Goal: Task Accomplishment & Management: Complete application form

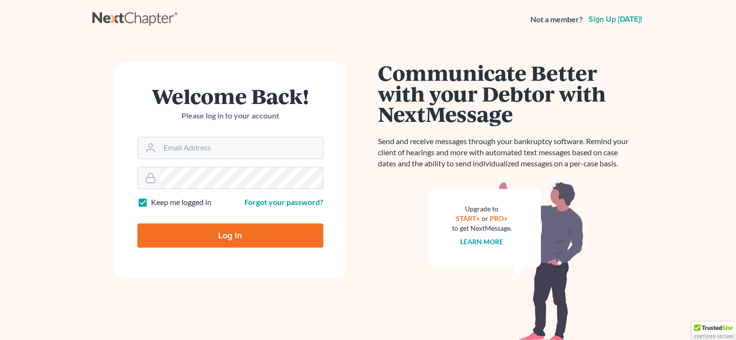
type input "jan@truelllaw.com"
click at [228, 235] on input "Log In" at bounding box center [230, 235] width 186 height 24
type input "Thinking..."
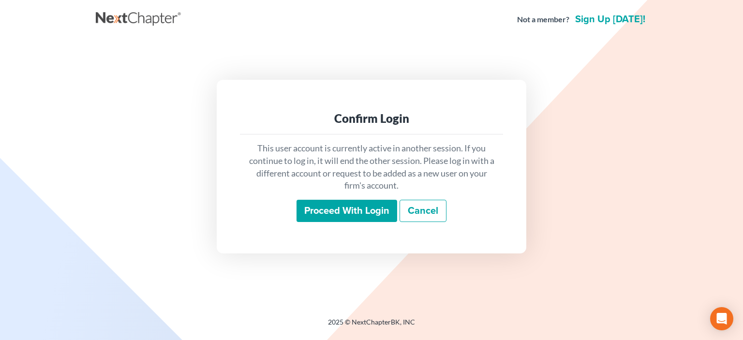
click at [332, 214] on input "Proceed with login" at bounding box center [346, 211] width 101 height 22
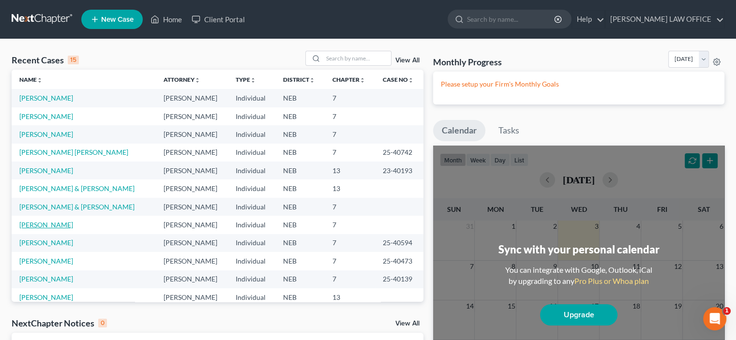
click at [33, 226] on link "[PERSON_NAME]" at bounding box center [46, 225] width 54 height 8
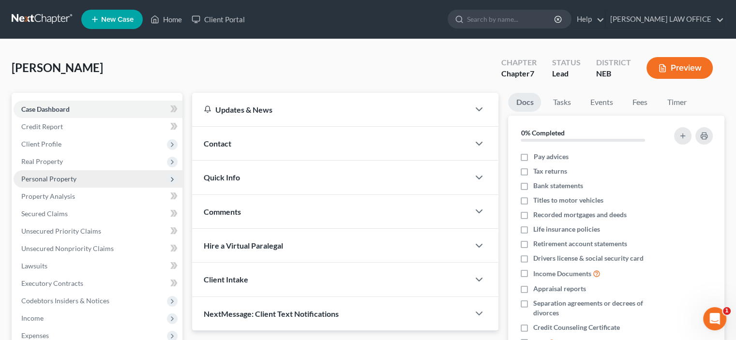
click at [40, 177] on span "Personal Property" at bounding box center [48, 179] width 55 height 8
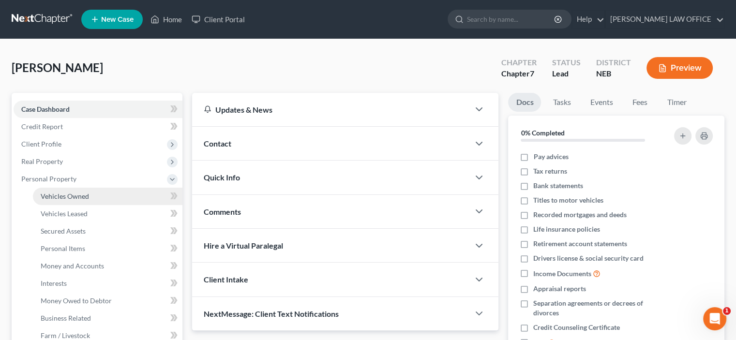
click at [61, 195] on span "Vehicles Owned" at bounding box center [65, 196] width 48 height 8
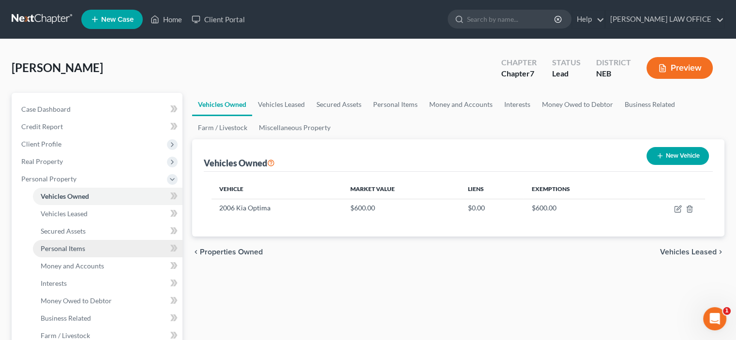
click at [65, 253] on link "Personal Items" at bounding box center [107, 248] width 149 height 17
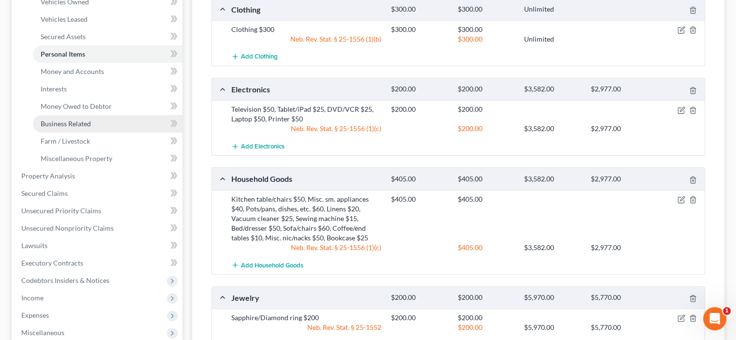
scroll to position [193, 0]
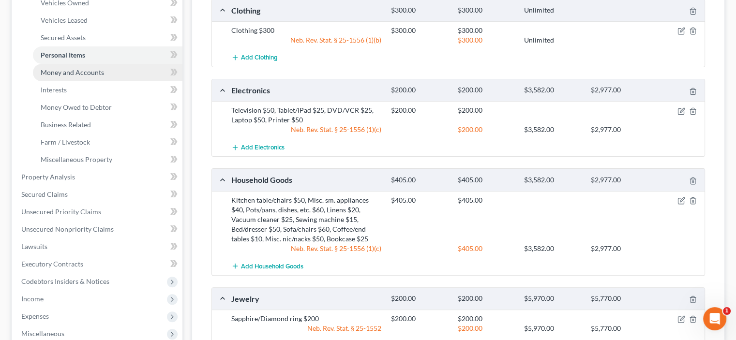
click at [62, 75] on span "Money and Accounts" at bounding box center [72, 72] width 63 height 8
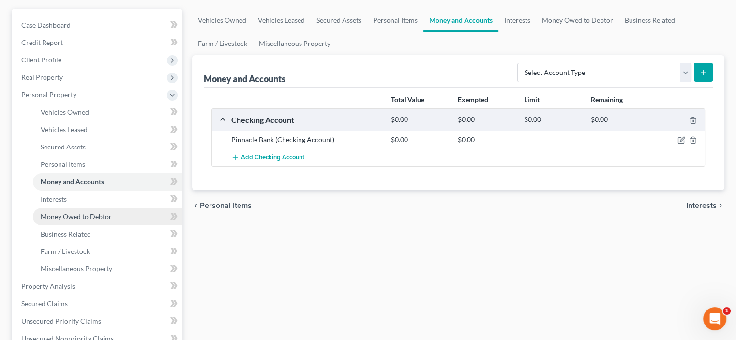
scroll to position [97, 0]
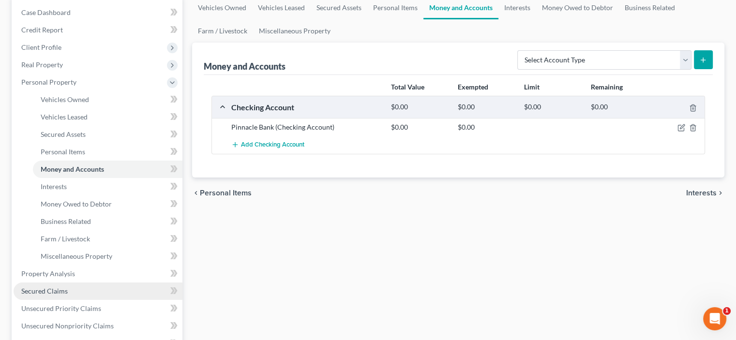
click at [55, 291] on span "Secured Claims" at bounding box center [44, 291] width 46 height 8
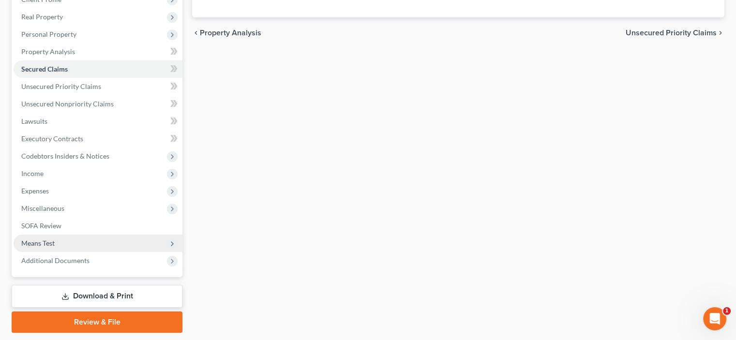
scroll to position [145, 0]
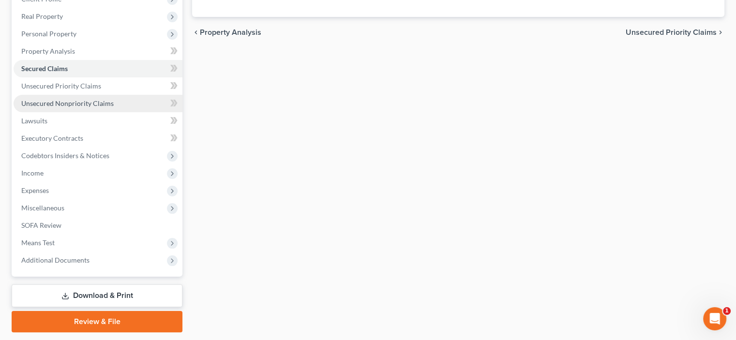
click at [44, 102] on span "Unsecured Nonpriority Claims" at bounding box center [67, 103] width 92 height 8
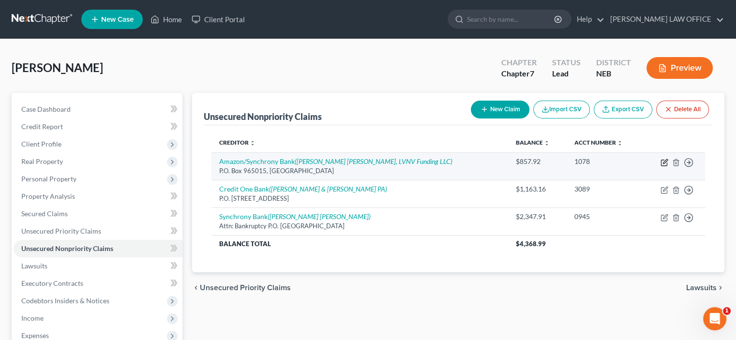
click at [663, 162] on icon "button" at bounding box center [664, 163] width 8 height 8
select select "9"
select select "14"
select select "0"
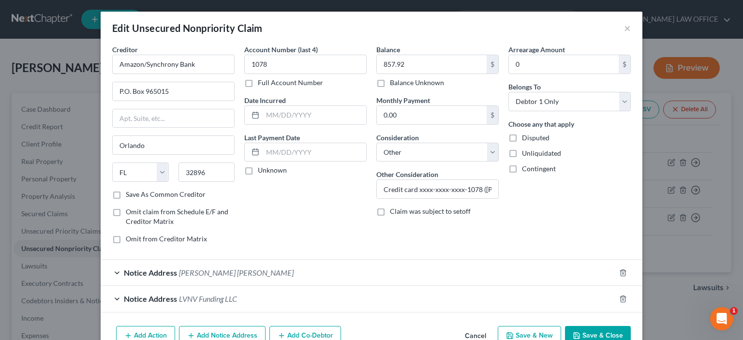
click at [258, 83] on label "Full Account Number" at bounding box center [290, 83] width 65 height 10
click at [262, 83] on input "Full Account Number" at bounding box center [265, 81] width 6 height 6
click at [244, 65] on input "1078" at bounding box center [305, 64] width 122 height 19
type input "CI23-2019 #1078"
click at [429, 186] on input "Credit card xxxx-xxxx-xxxx-1078 ([PERSON_NAME] & [PERSON_NAME], LVNV Funding) C…" at bounding box center [437, 189] width 121 height 18
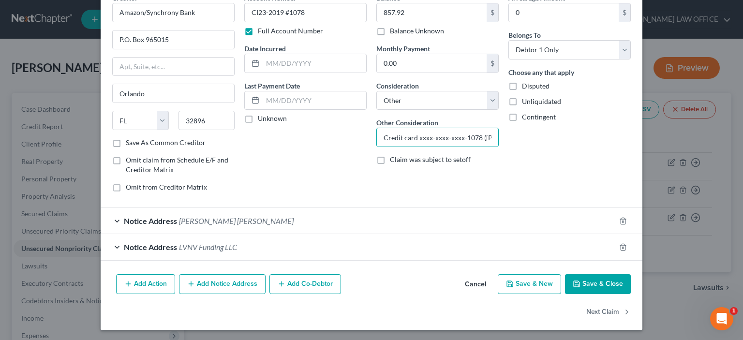
click at [595, 284] on button "Save & Close" at bounding box center [598, 284] width 66 height 20
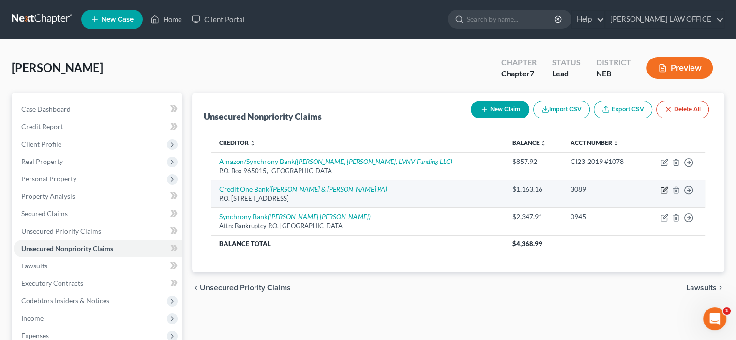
click at [664, 189] on icon "button" at bounding box center [664, 190] width 8 height 8
select select "31"
select select "14"
select select "0"
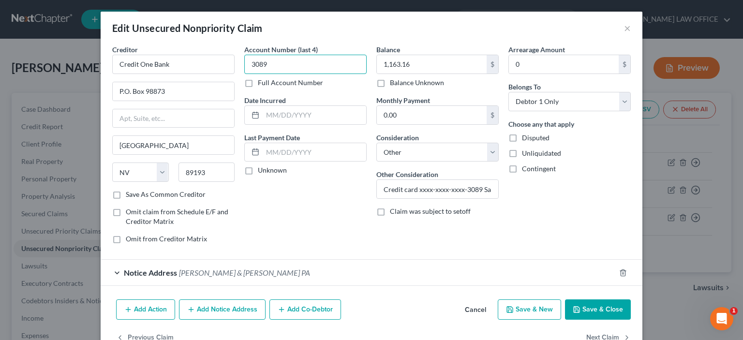
click at [249, 63] on input "3089" at bounding box center [305, 64] width 122 height 19
click at [258, 83] on label "Full Account Number" at bounding box center [290, 83] width 65 height 10
click at [262, 83] on input "Full Account Number" at bounding box center [265, 81] width 6 height 6
click at [249, 66] on input "3089" at bounding box center [305, 64] width 122 height 19
type input "CI24-985 #3089"
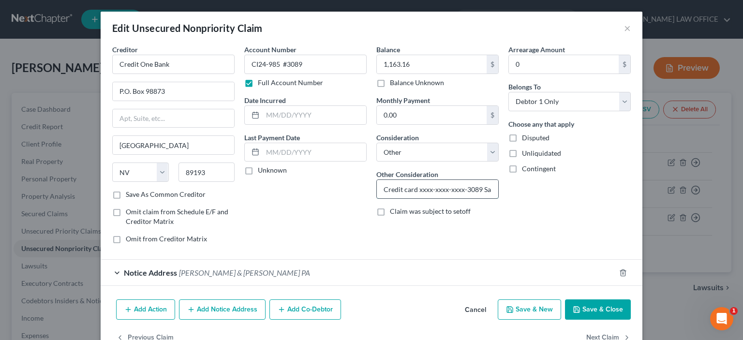
click at [434, 191] on input "Credit card xxxx-xxxx-xxxx-3089 Sarpy Ct([PERSON_NAME] & [PERSON_NAME]) CI24-98…" at bounding box center [437, 189] width 121 height 18
type input "Credit card xxxx-xxxx-xxxx-3089 ([PERSON_NAME] & [PERSON_NAME]) CI24-985 Sarpy …"
click at [599, 308] on button "Save & Close" at bounding box center [598, 309] width 66 height 20
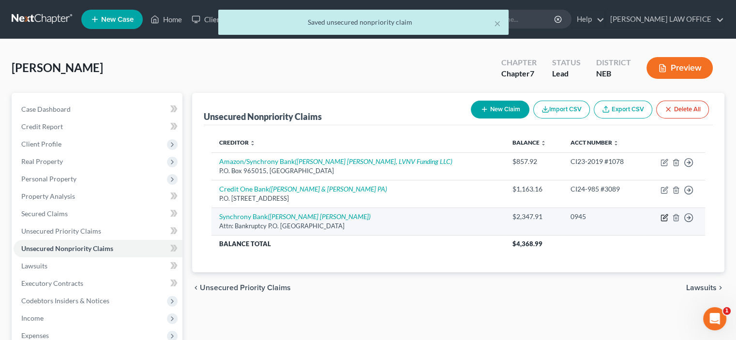
click at [666, 220] on icon "button" at bounding box center [664, 218] width 8 height 8
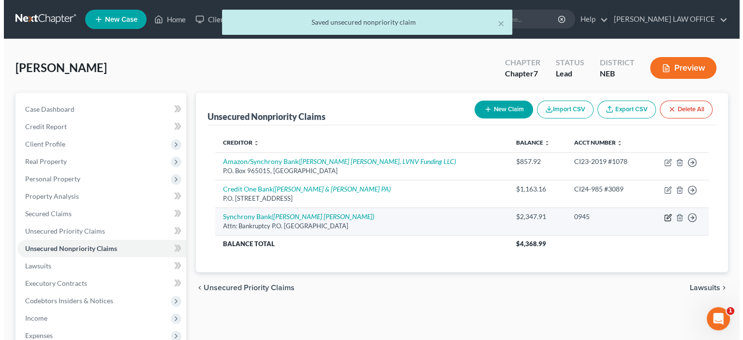
select select "9"
select select "14"
select select "0"
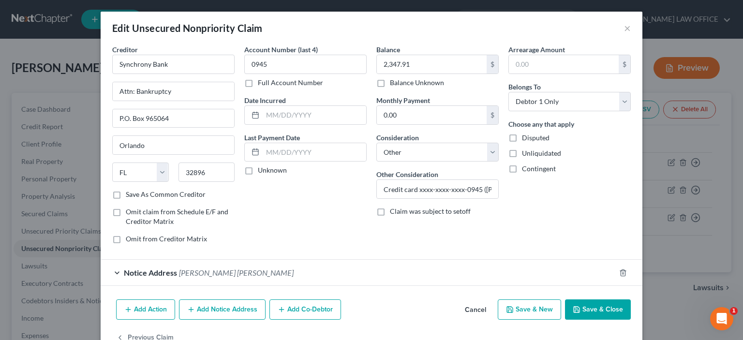
click at [258, 82] on label "Full Account Number" at bounding box center [290, 83] width 65 height 10
click at [262, 82] on input "Full Account Number" at bounding box center [265, 81] width 6 height 6
click at [245, 61] on input "0945" at bounding box center [305, 64] width 122 height 19
type input "CI22-3302 #0945"
click at [444, 189] on input "Credit card xxxx-xxxx-xxxx-0945 ([PERSON_NAME] [PERSON_NAME])" at bounding box center [437, 189] width 121 height 18
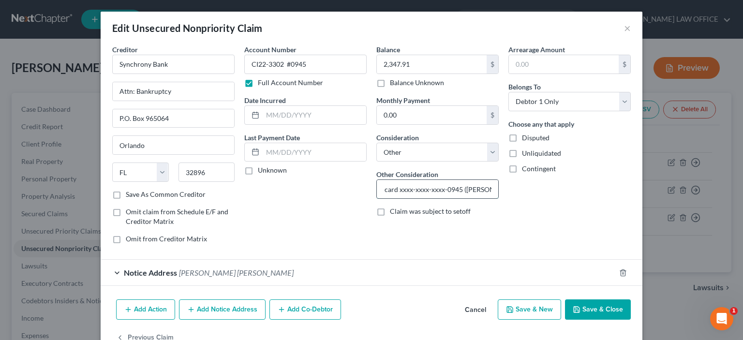
scroll to position [0, 36]
click at [489, 189] on input "Credit card xxxx-xxxx-xxxx-0945 ([PERSON_NAME] [PERSON_NAME])" at bounding box center [437, 189] width 121 height 18
type input "Credit card xxxx-xxxx-xxxx-0945 ([PERSON_NAME] [PERSON_NAME]) CI22-3302 Sarpy C…"
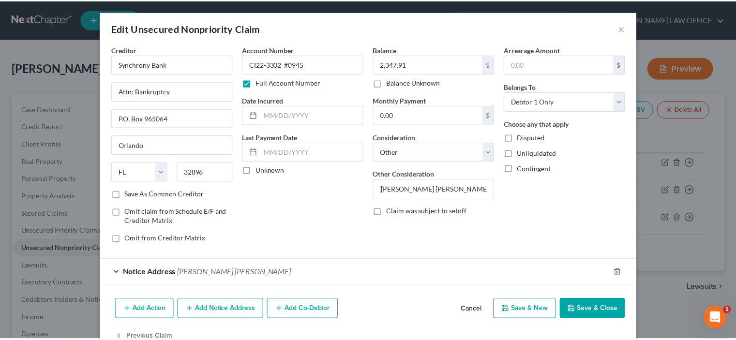
scroll to position [0, 0]
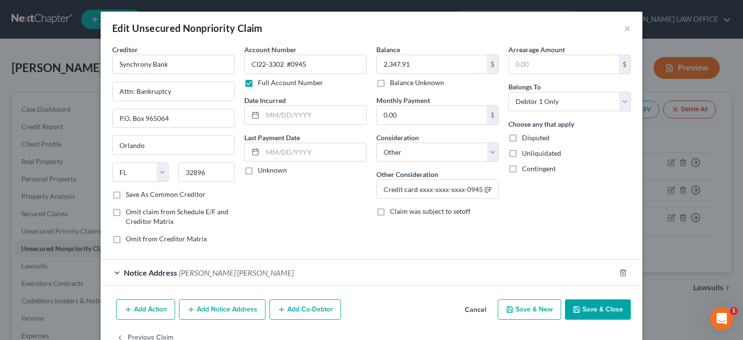
click at [581, 309] on button "Save & Close" at bounding box center [598, 309] width 66 height 20
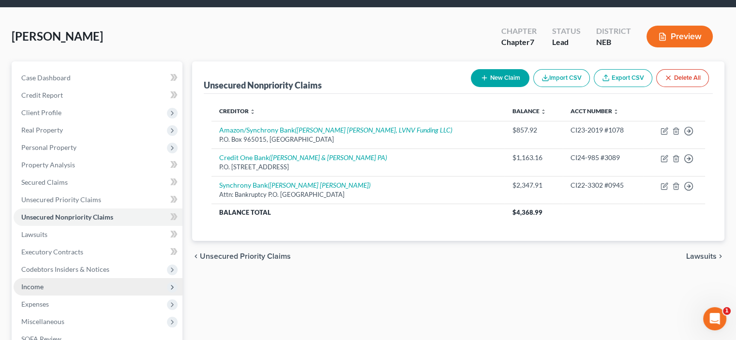
scroll to position [48, 0]
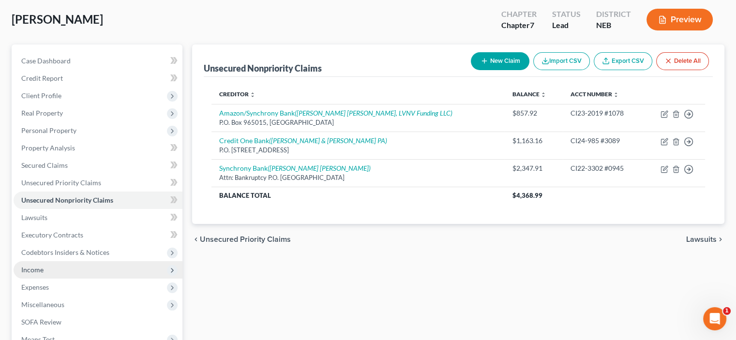
click at [29, 268] on span "Income" at bounding box center [32, 270] width 22 height 8
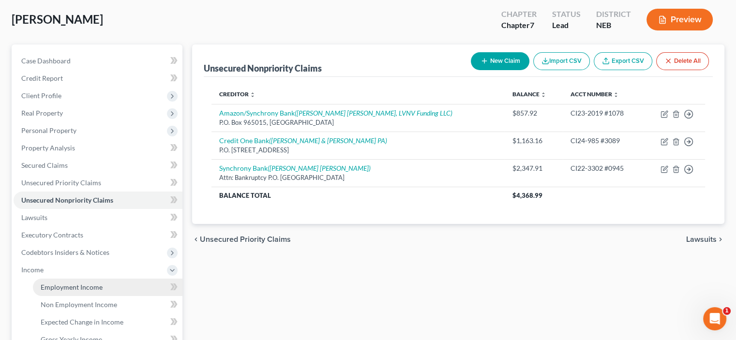
click at [68, 289] on span "Employment Income" at bounding box center [72, 287] width 62 height 8
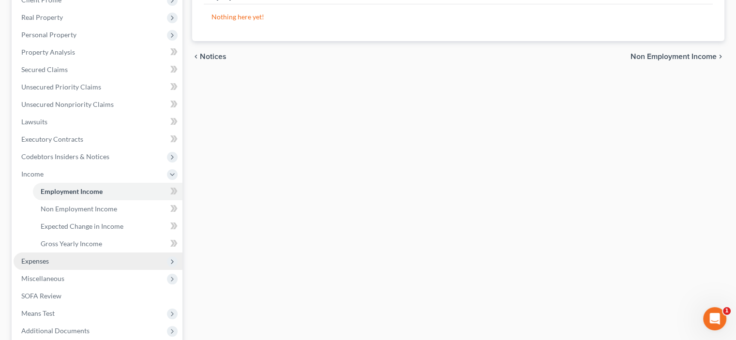
scroll to position [145, 0]
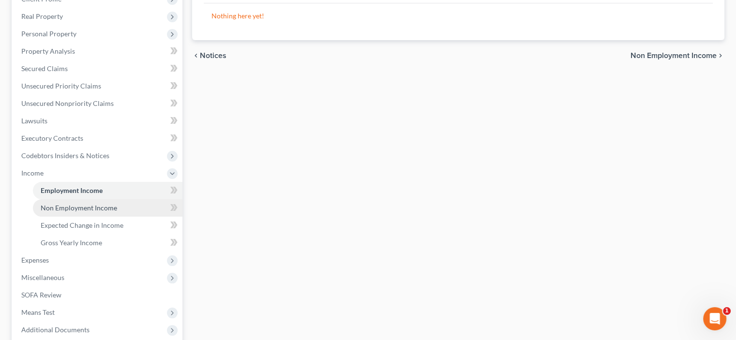
click at [76, 208] on span "Non Employment Income" at bounding box center [79, 208] width 76 height 8
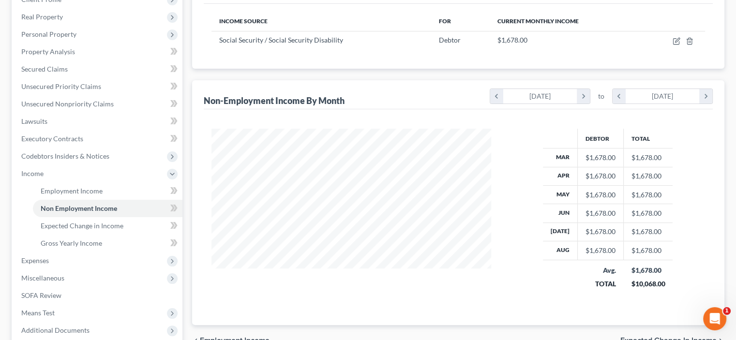
scroll to position [145, 0]
click at [29, 263] on span "Expenses" at bounding box center [35, 260] width 28 height 8
click at [56, 207] on span "Home" at bounding box center [50, 208] width 18 height 8
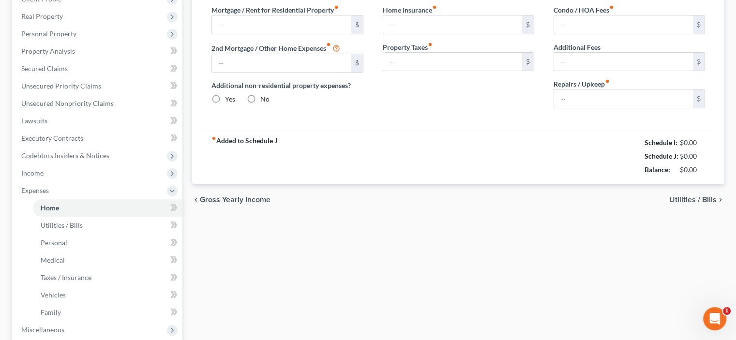
type input "855.00"
type input "0.00"
radio input "true"
type input "28.00"
type input "0.00"
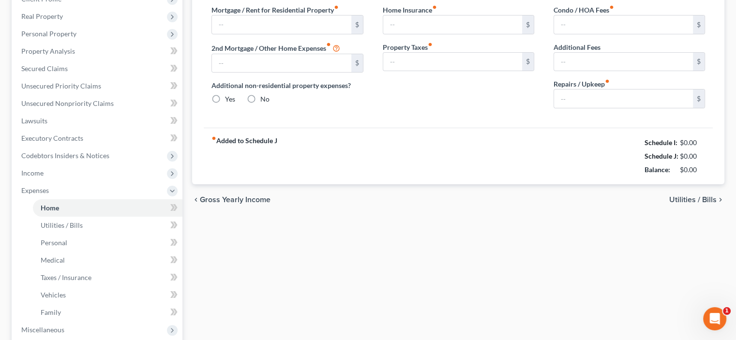
type input "0.00"
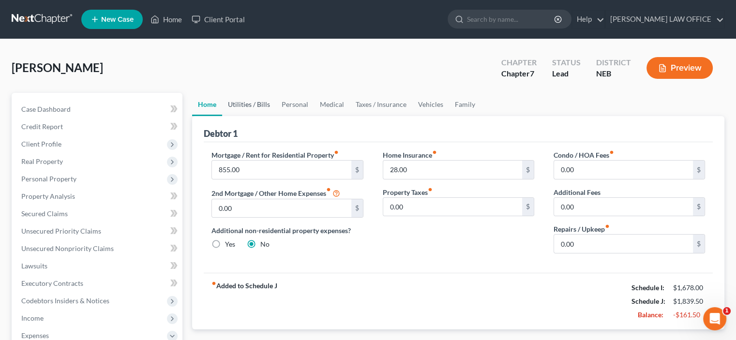
click at [247, 105] on link "Utilities / Bills" at bounding box center [249, 104] width 54 height 23
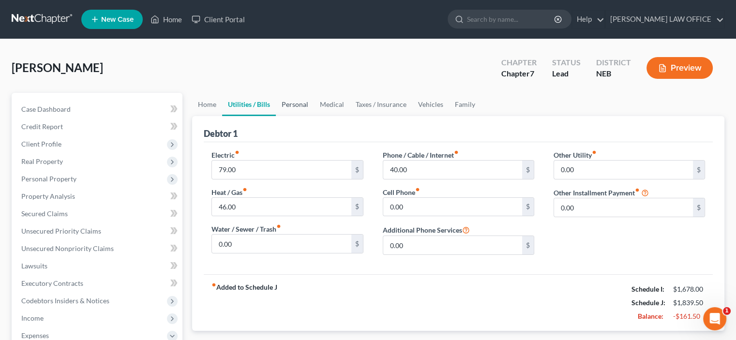
click at [293, 103] on link "Personal" at bounding box center [295, 104] width 38 height 23
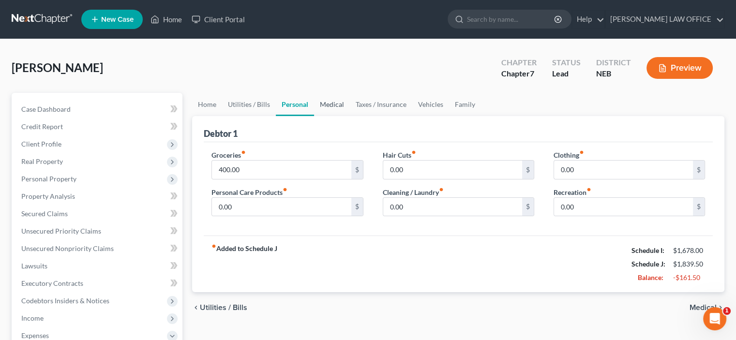
click at [330, 102] on link "Medical" at bounding box center [332, 104] width 36 height 23
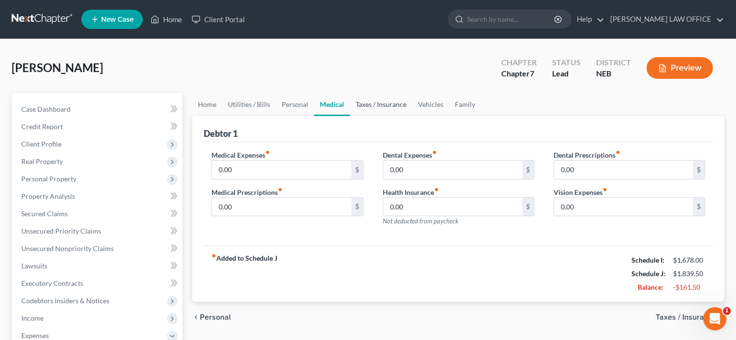
click at [369, 106] on link "Taxes / Insurance" at bounding box center [381, 104] width 62 height 23
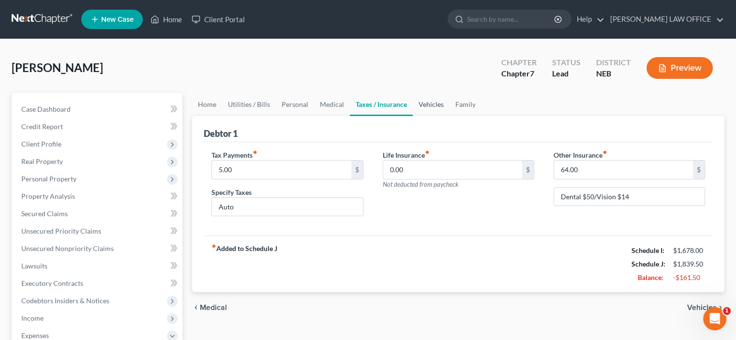
click at [437, 101] on link "Vehicles" at bounding box center [431, 104] width 37 height 23
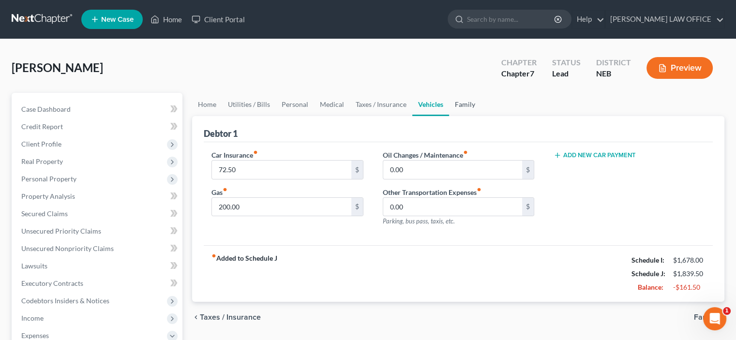
click at [463, 105] on link "Family" at bounding box center [465, 104] width 32 height 23
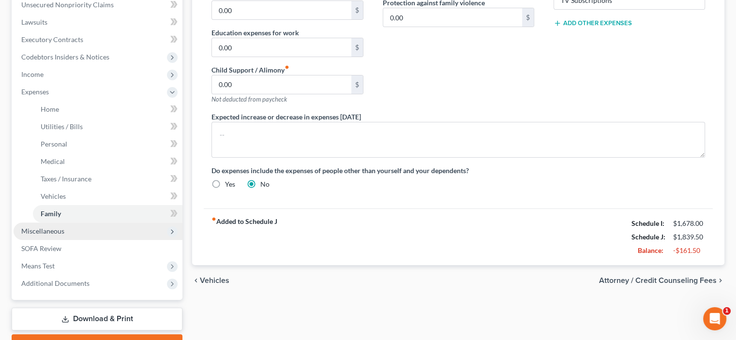
scroll to position [290, 0]
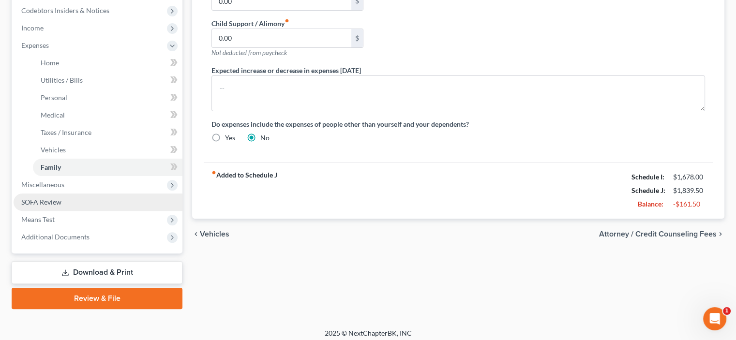
click at [42, 202] on span "SOFA Review" at bounding box center [41, 202] width 40 height 8
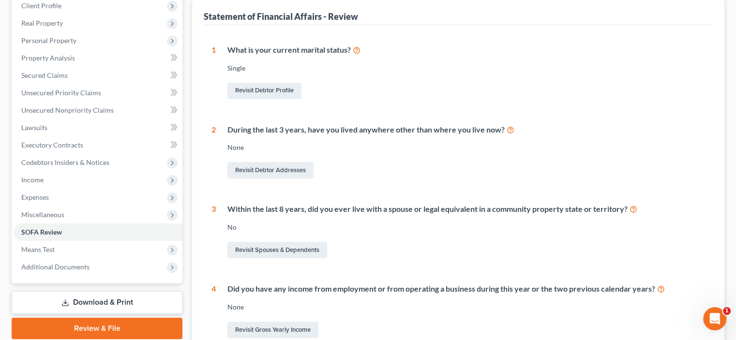
scroll to position [78, 0]
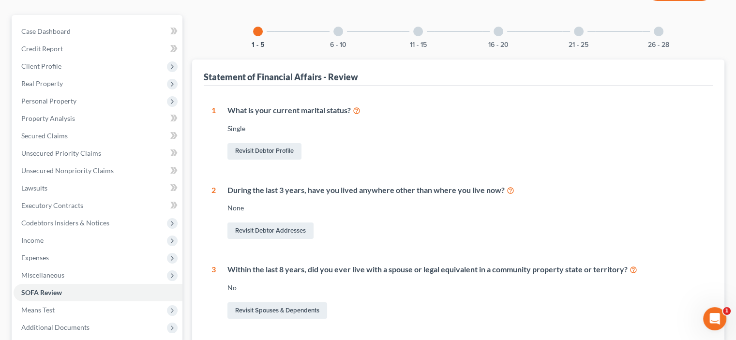
click at [340, 32] on div at bounding box center [338, 32] width 10 height 10
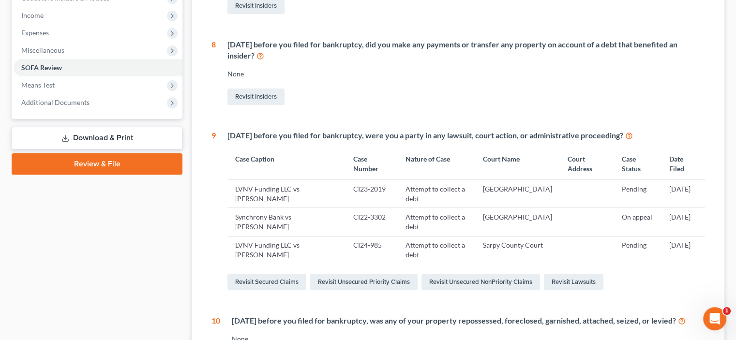
scroll to position [320, 0]
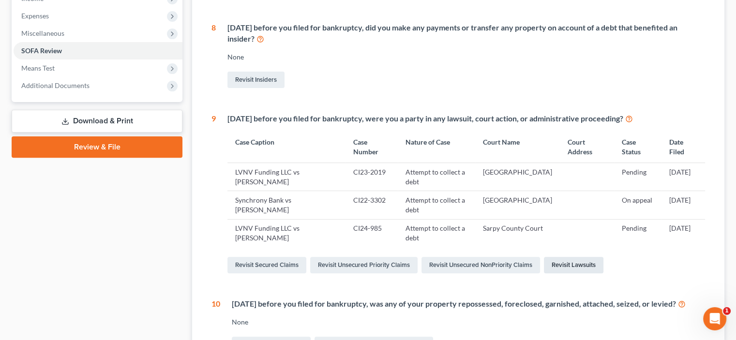
click at [562, 264] on link "Revisit Lawsuits" at bounding box center [573, 265] width 59 height 16
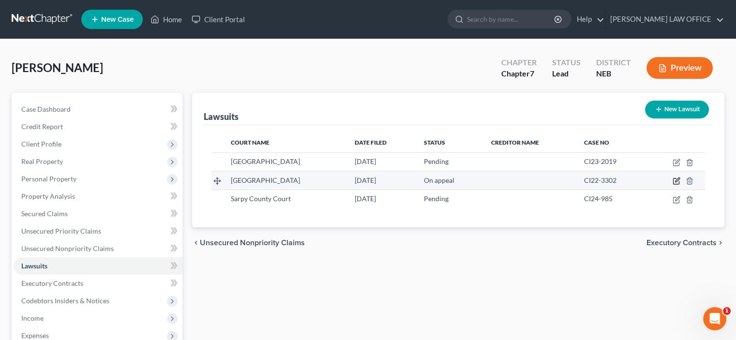
click at [675, 182] on icon "button" at bounding box center [676, 181] width 8 height 8
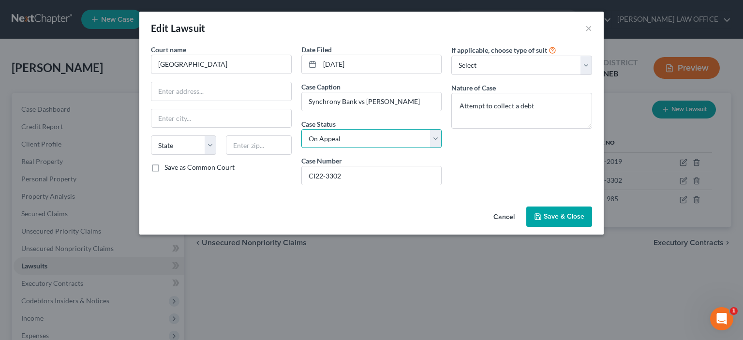
click at [440, 138] on select "Select Pending On Appeal Concluded" at bounding box center [371, 138] width 141 height 19
select select "2"
click at [301, 129] on select "Select Pending On Appeal Concluded" at bounding box center [371, 138] width 141 height 19
click at [574, 220] on span "Save & Close" at bounding box center [564, 216] width 41 height 8
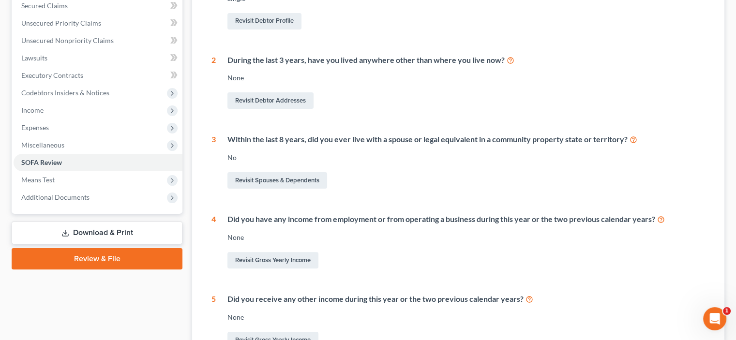
scroll to position [76, 0]
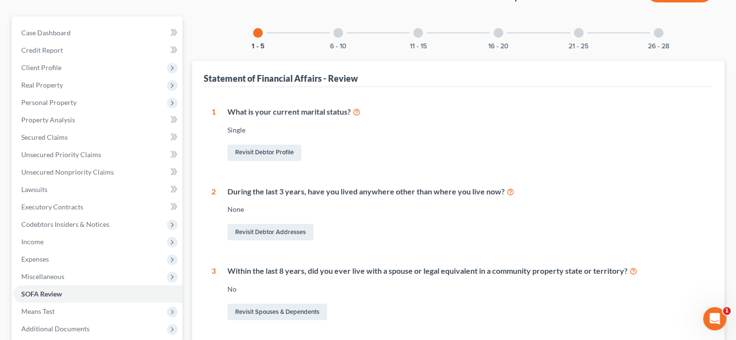
click at [339, 31] on div at bounding box center [338, 33] width 10 height 10
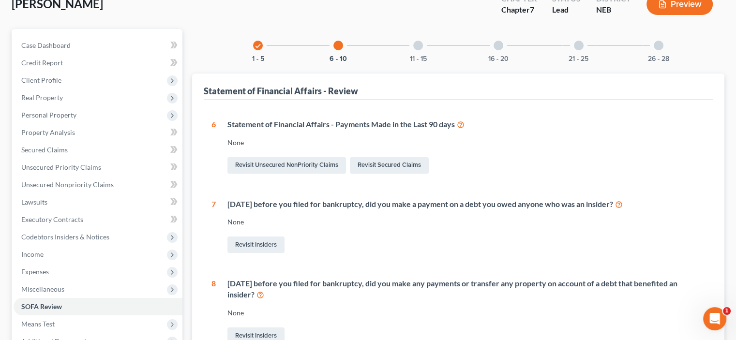
scroll to position [0, 0]
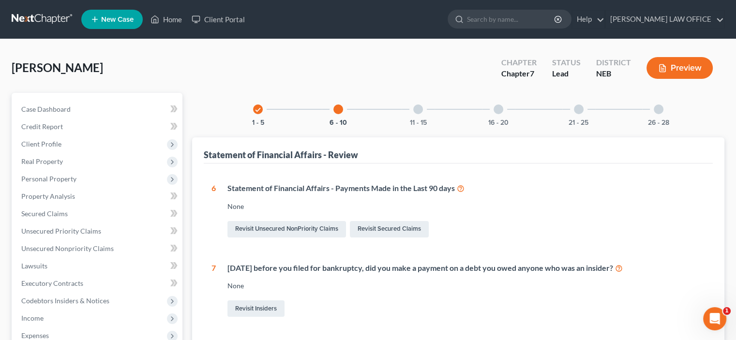
click at [414, 110] on div at bounding box center [418, 109] width 10 height 10
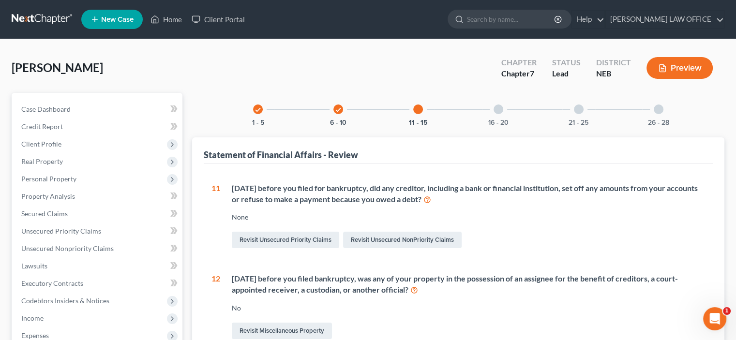
click at [495, 108] on div at bounding box center [498, 109] width 10 height 10
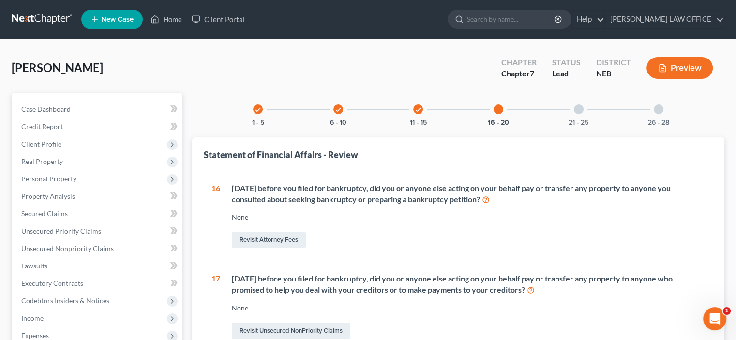
click at [580, 108] on div at bounding box center [579, 109] width 10 height 10
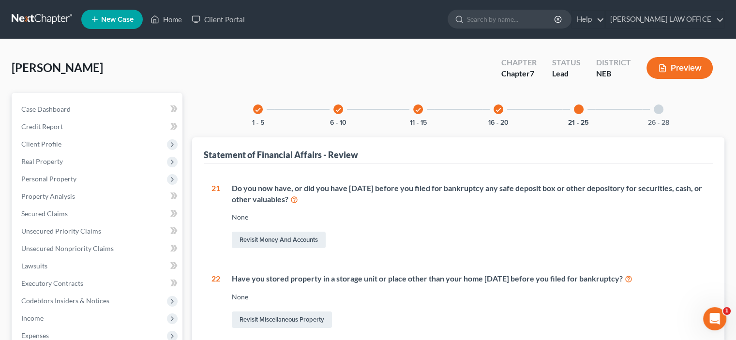
click at [656, 112] on div at bounding box center [658, 109] width 10 height 10
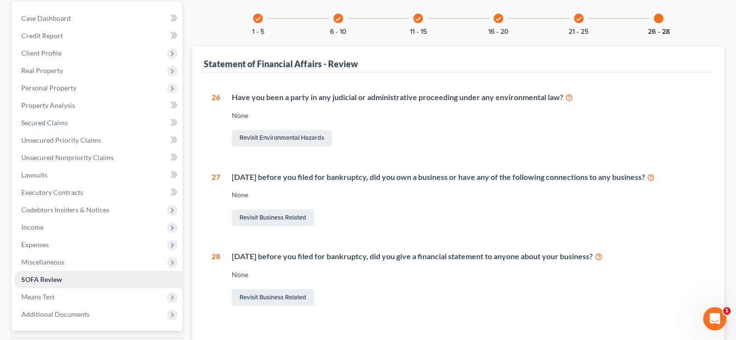
scroll to position [97, 0]
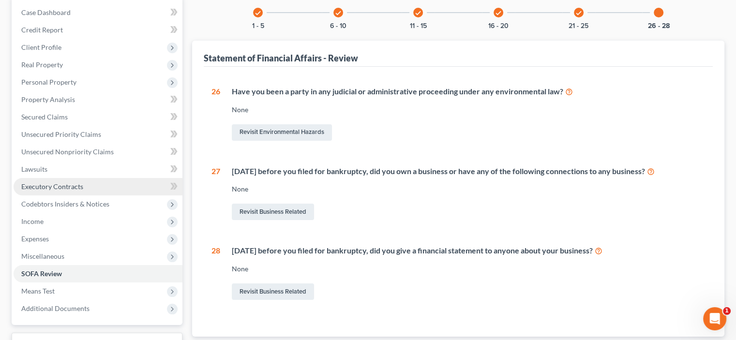
click at [32, 185] on span "Executory Contracts" at bounding box center [52, 186] width 62 height 8
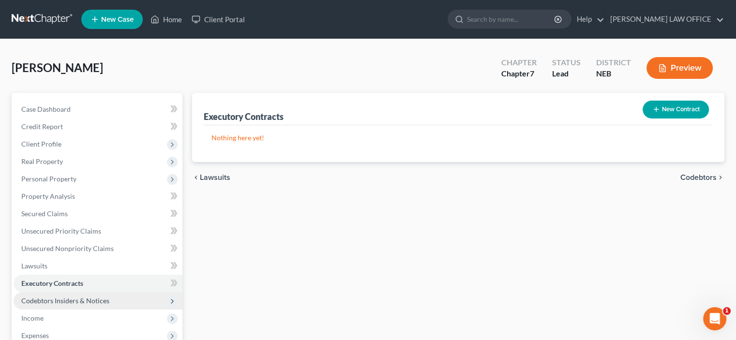
click at [43, 301] on span "Codebtors Insiders & Notices" at bounding box center [65, 300] width 88 height 8
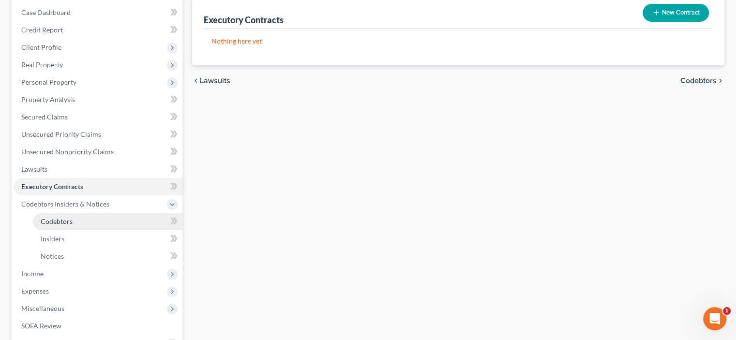
click at [53, 219] on span "Codebtors" at bounding box center [57, 221] width 32 height 8
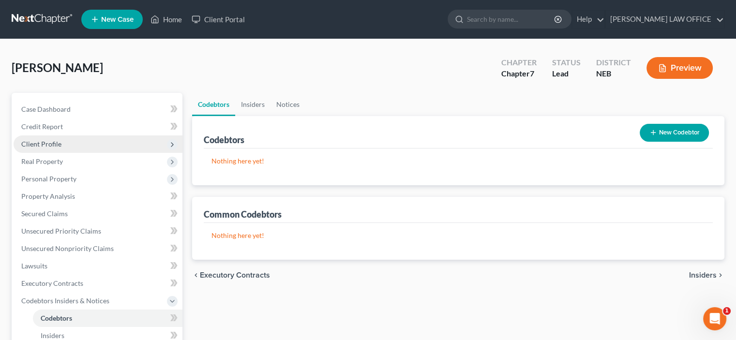
click at [30, 143] on span "Client Profile" at bounding box center [41, 144] width 40 height 8
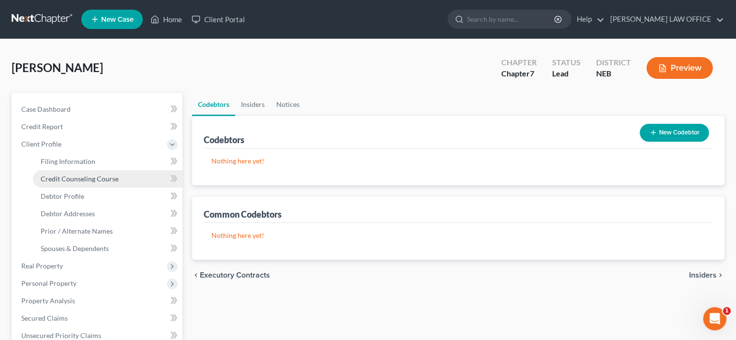
click at [56, 181] on span "Credit Counseling Course" at bounding box center [80, 179] width 78 height 8
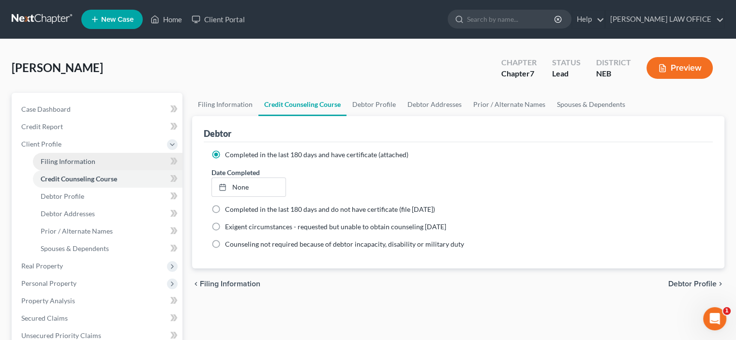
click at [59, 160] on span "Filing Information" at bounding box center [68, 161] width 55 height 8
select select "1"
select select "0"
select select "30"
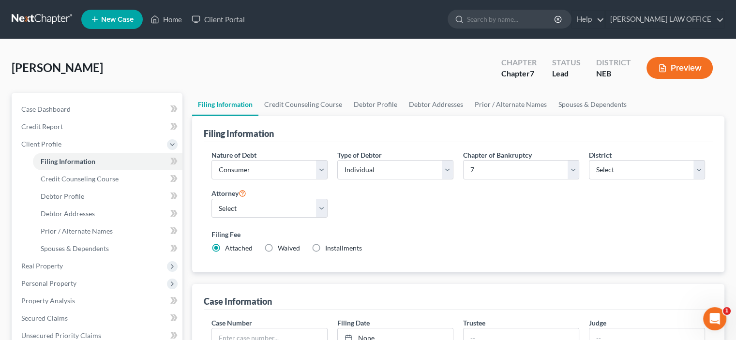
click at [672, 61] on button "Preview" at bounding box center [679, 68] width 66 height 22
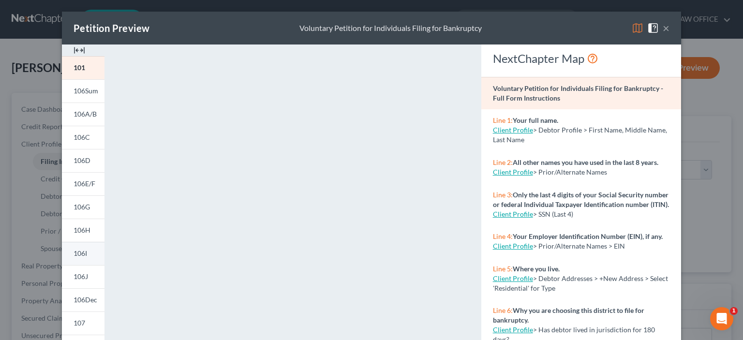
click at [79, 253] on span "106I" at bounding box center [81, 253] width 14 height 8
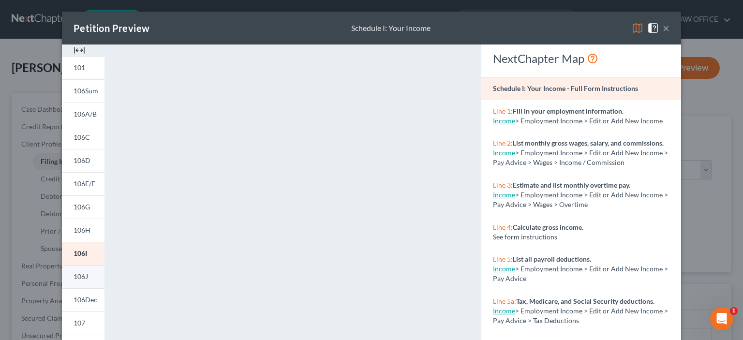
click at [84, 278] on span "106J" at bounding box center [81, 276] width 15 height 8
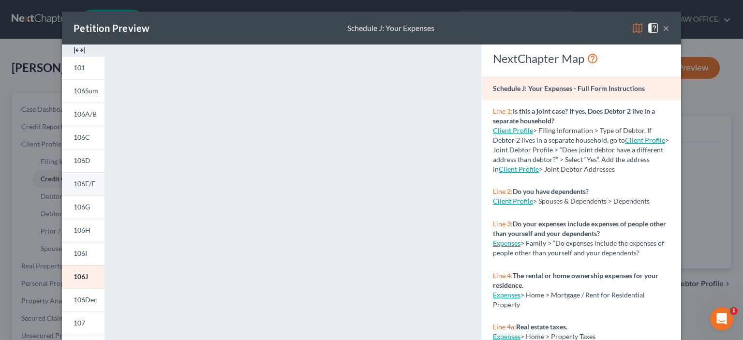
click at [85, 185] on span "106E/F" at bounding box center [85, 183] width 22 height 8
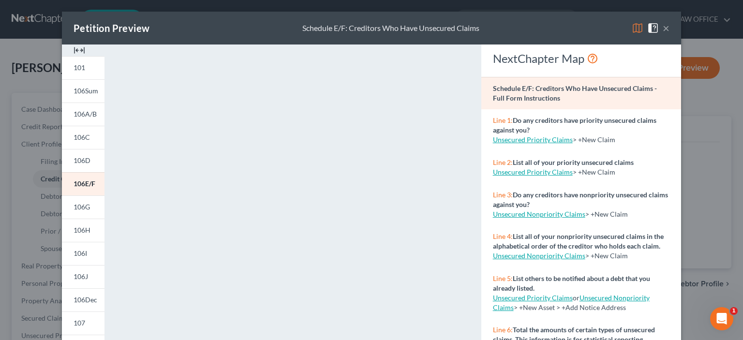
click at [663, 30] on button "×" at bounding box center [666, 28] width 7 height 12
